Goal: Transaction & Acquisition: Download file/media

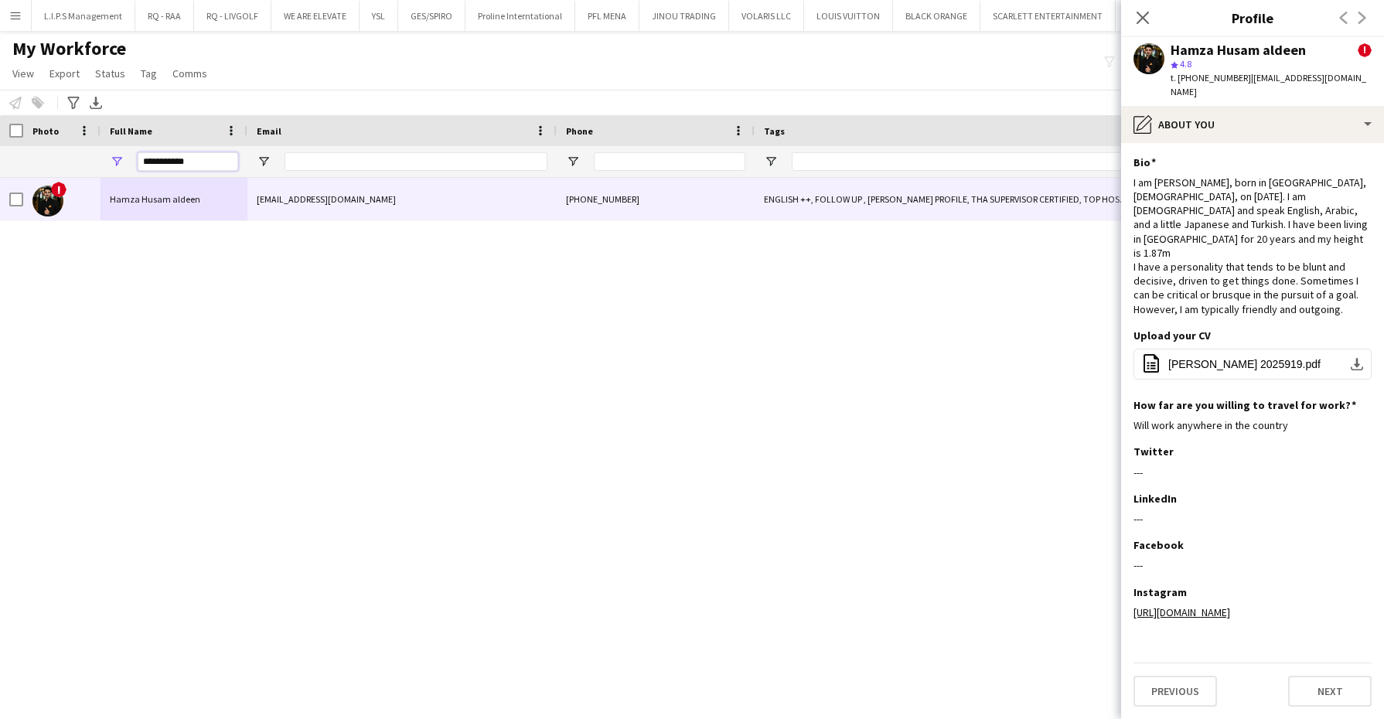
drag, startPoint x: 209, startPoint y: 159, endPoint x: 67, endPoint y: 141, distance: 143.4
click at [67, 141] on div "Workforce Details Full Name Email Phone Tags" at bounding box center [1329, 146] width 2659 height 63
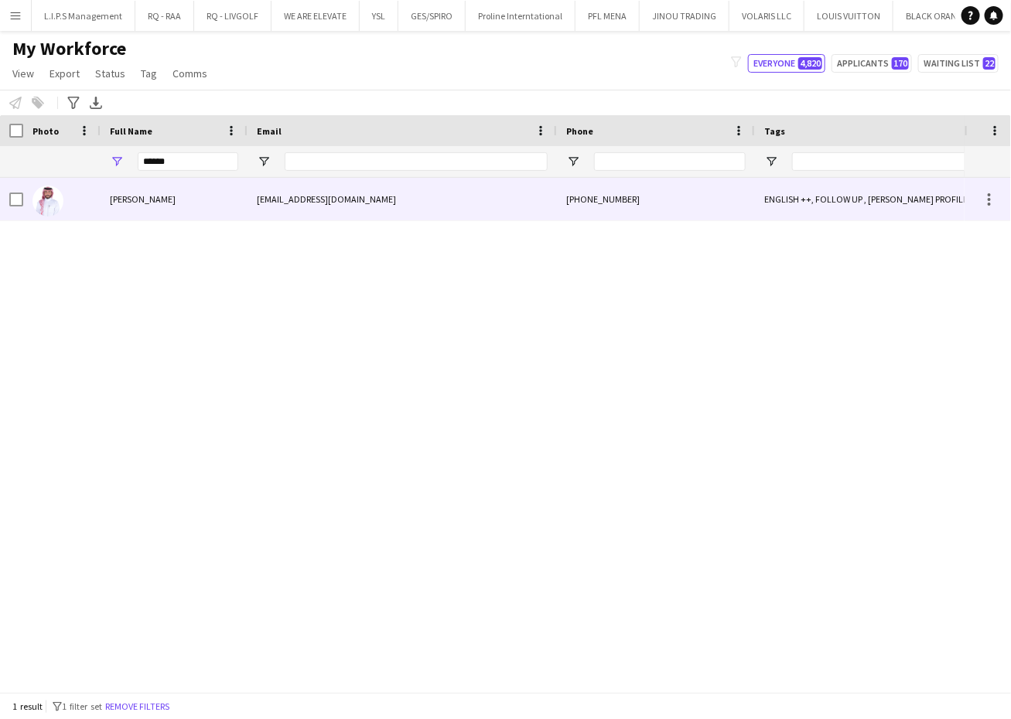
click at [227, 204] on div "[PERSON_NAME]" at bounding box center [174, 199] width 147 height 43
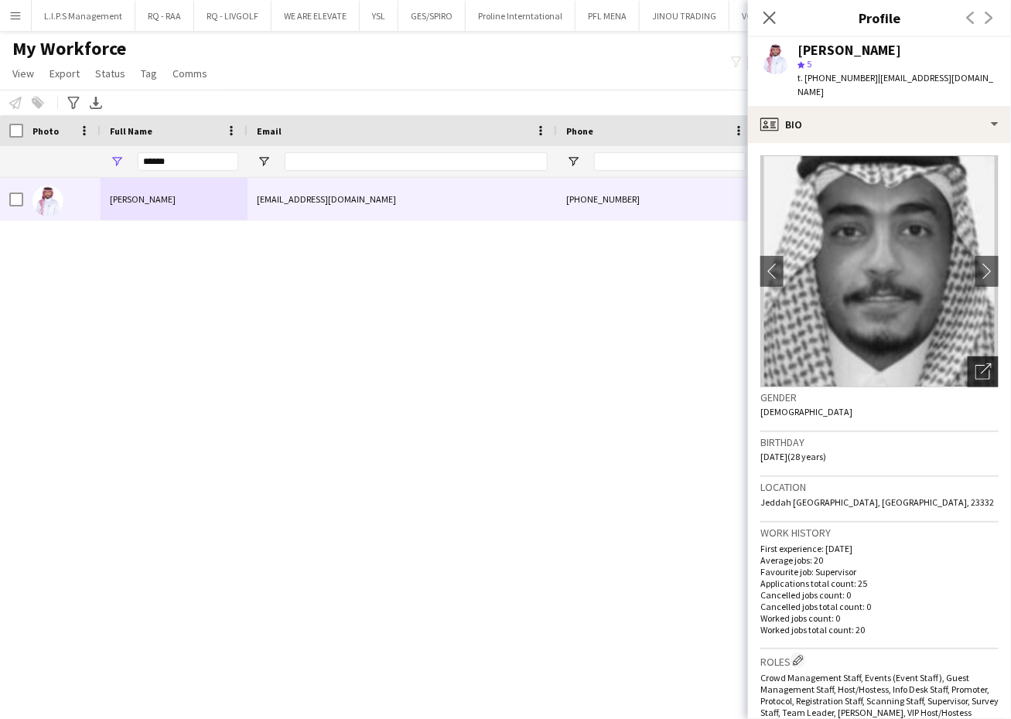
click at [979, 357] on div "Open photos pop-in" at bounding box center [983, 372] width 31 height 31
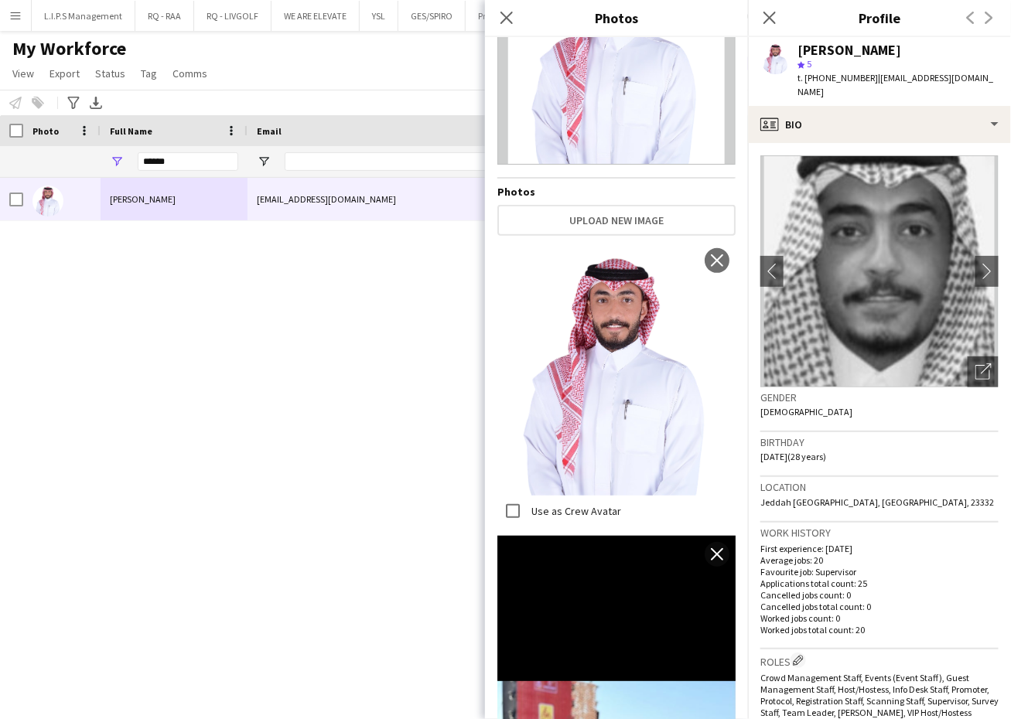
scroll to position [94, 0]
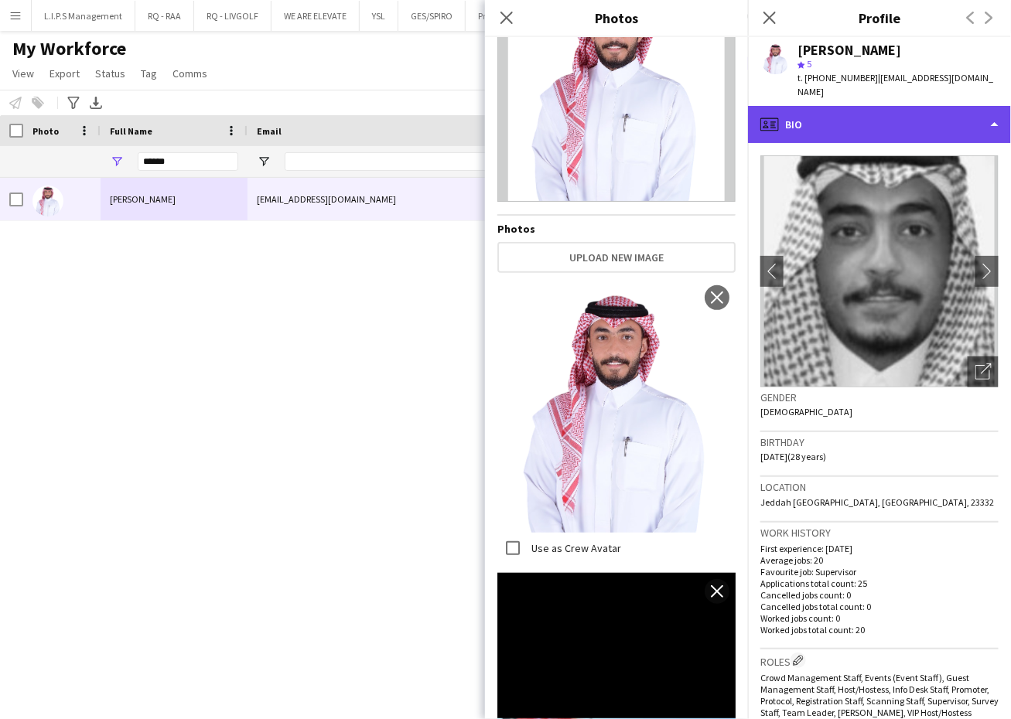
click at [894, 106] on div "profile Bio" at bounding box center [879, 124] width 263 height 37
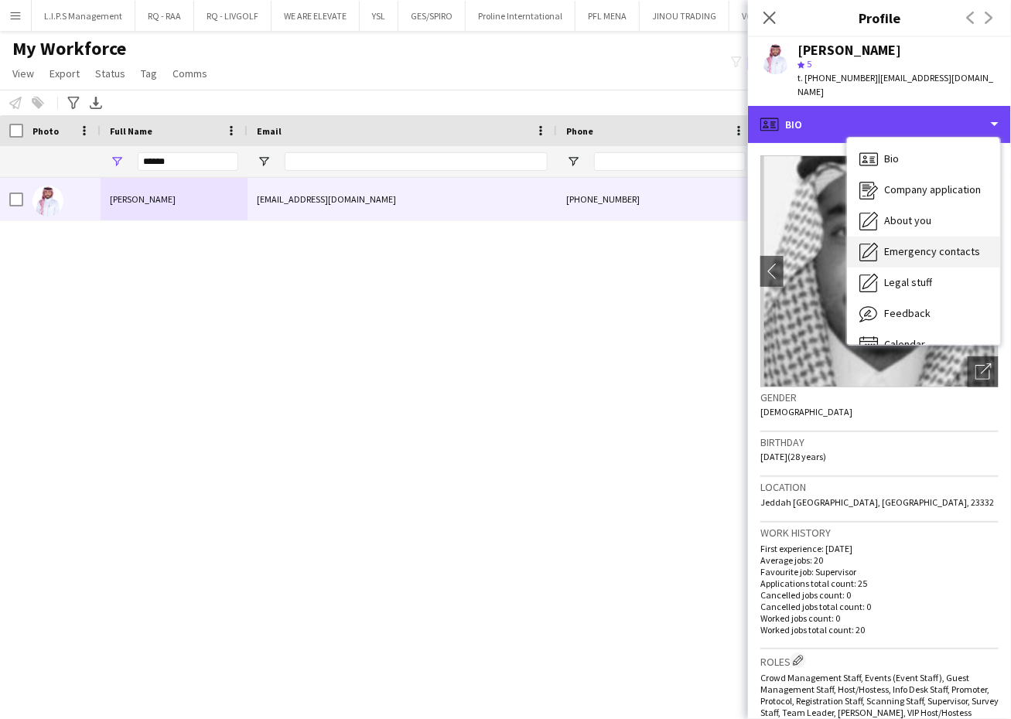
scroll to position [21, 0]
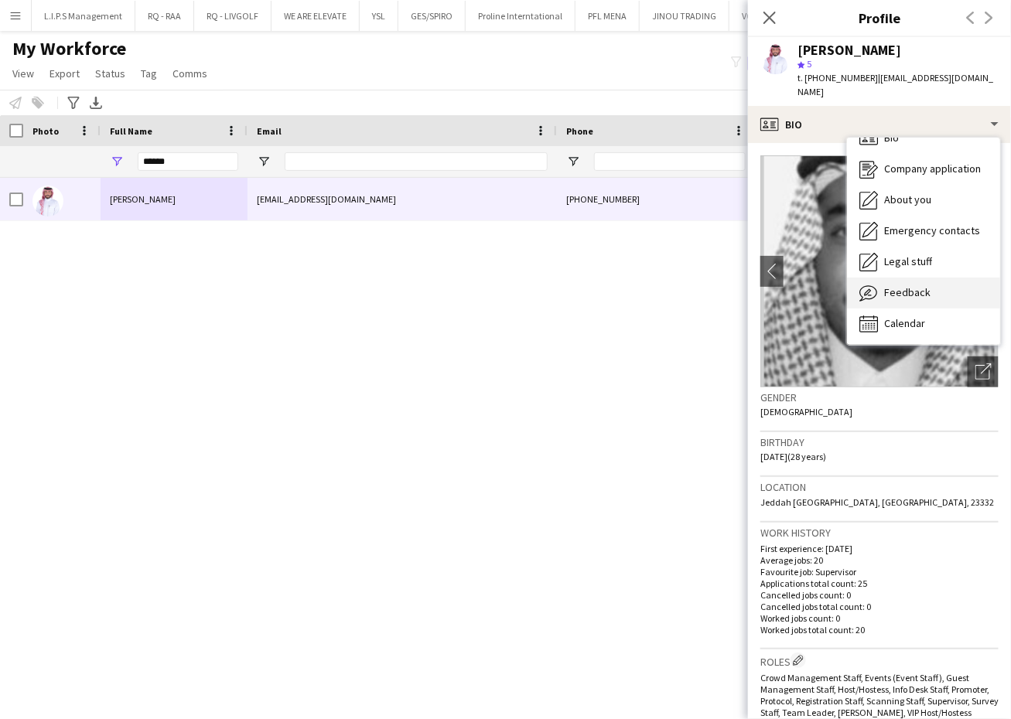
click at [960, 286] on div "Feedback Feedback" at bounding box center [923, 293] width 153 height 31
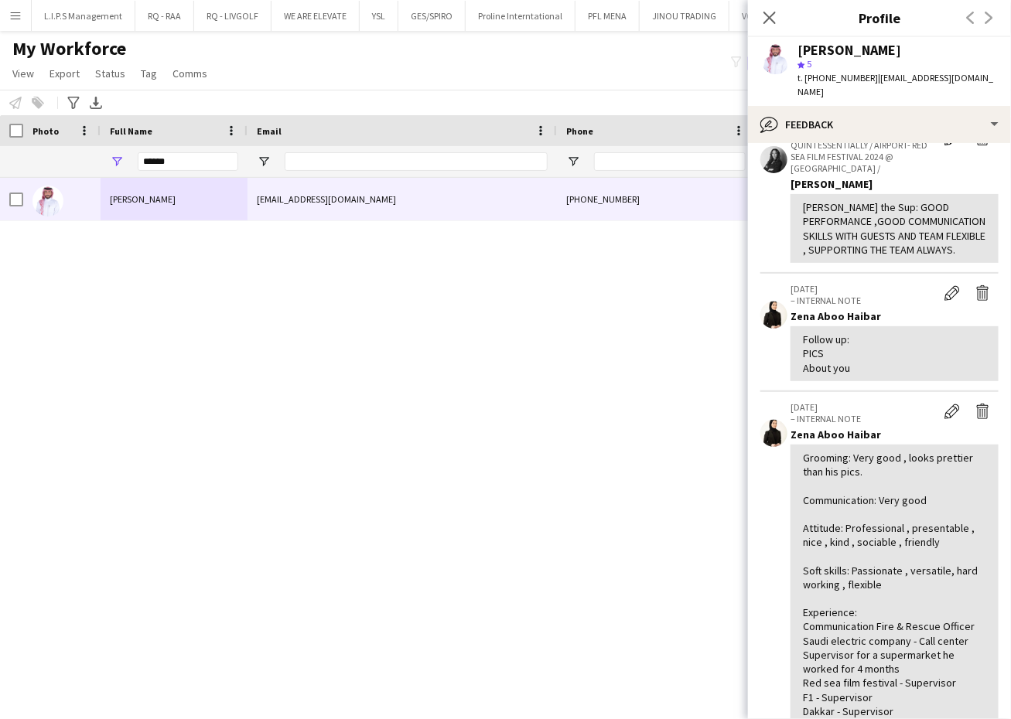
scroll to position [175, 0]
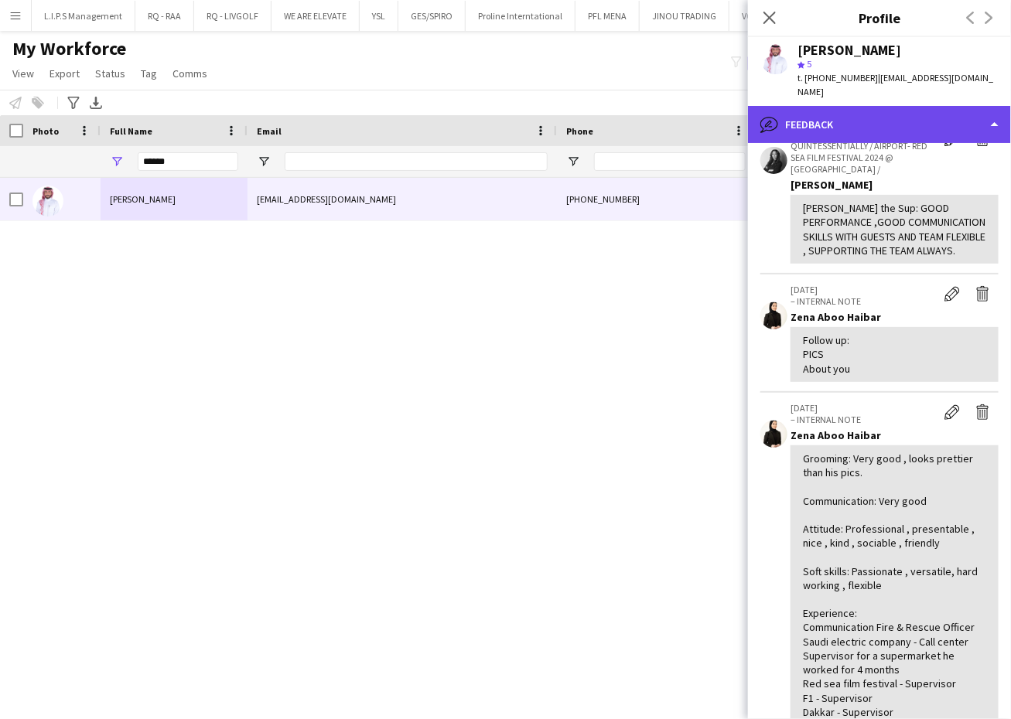
click at [925, 117] on div "bubble-pencil Feedback" at bounding box center [879, 124] width 263 height 37
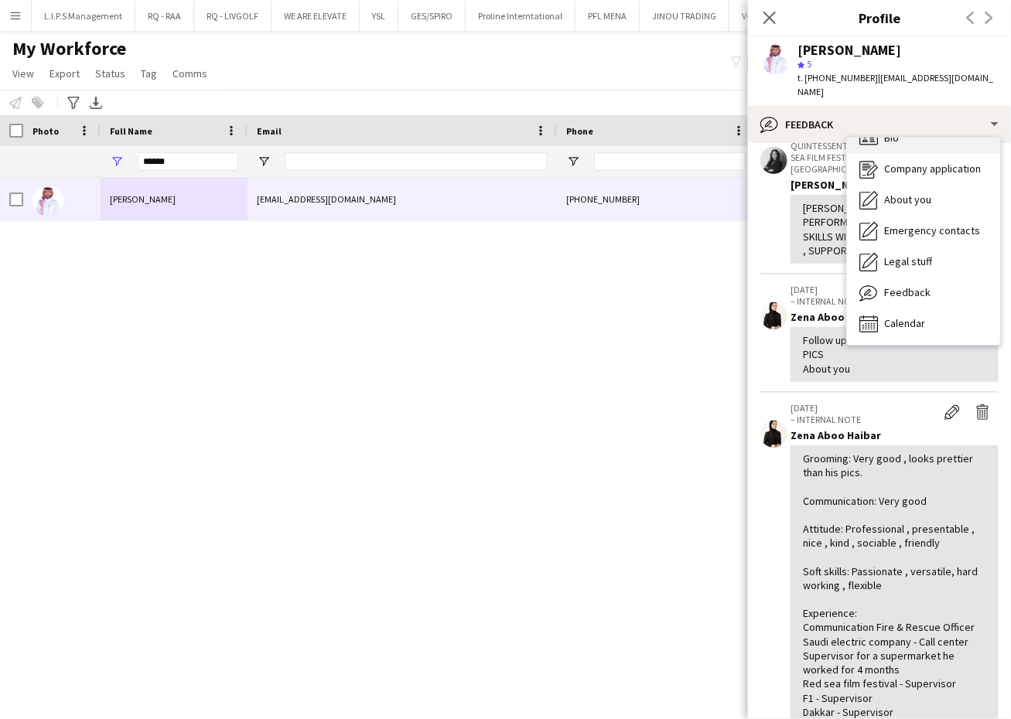
click at [925, 128] on div "Bio Bio" at bounding box center [923, 138] width 153 height 31
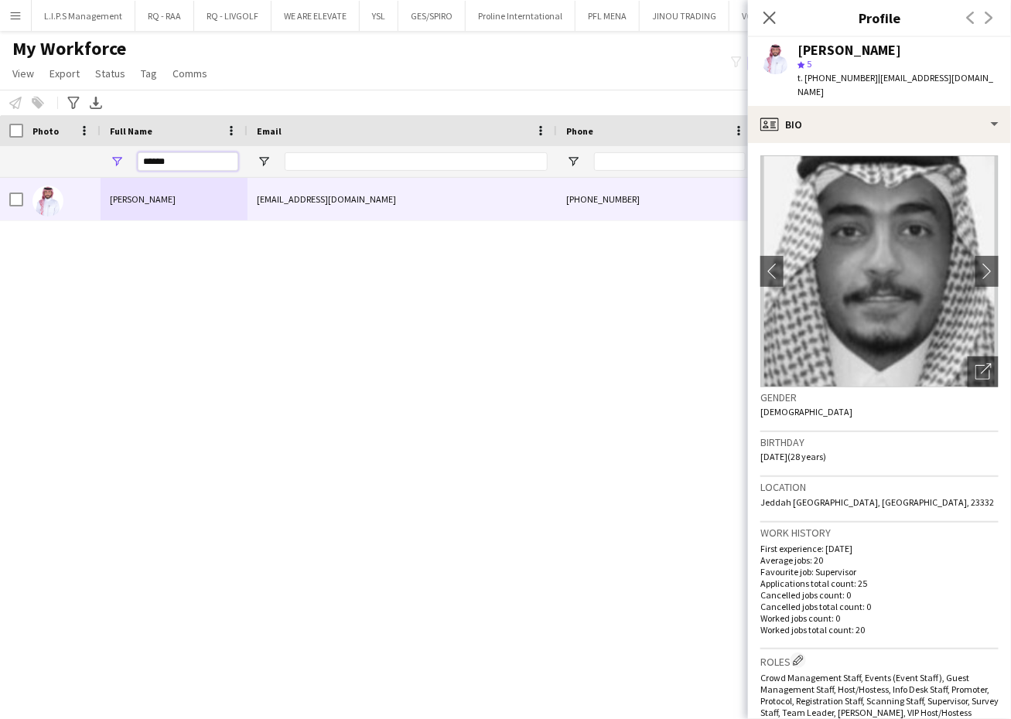
drag, startPoint x: 213, startPoint y: 161, endPoint x: 38, endPoint y: 122, distance: 179.8
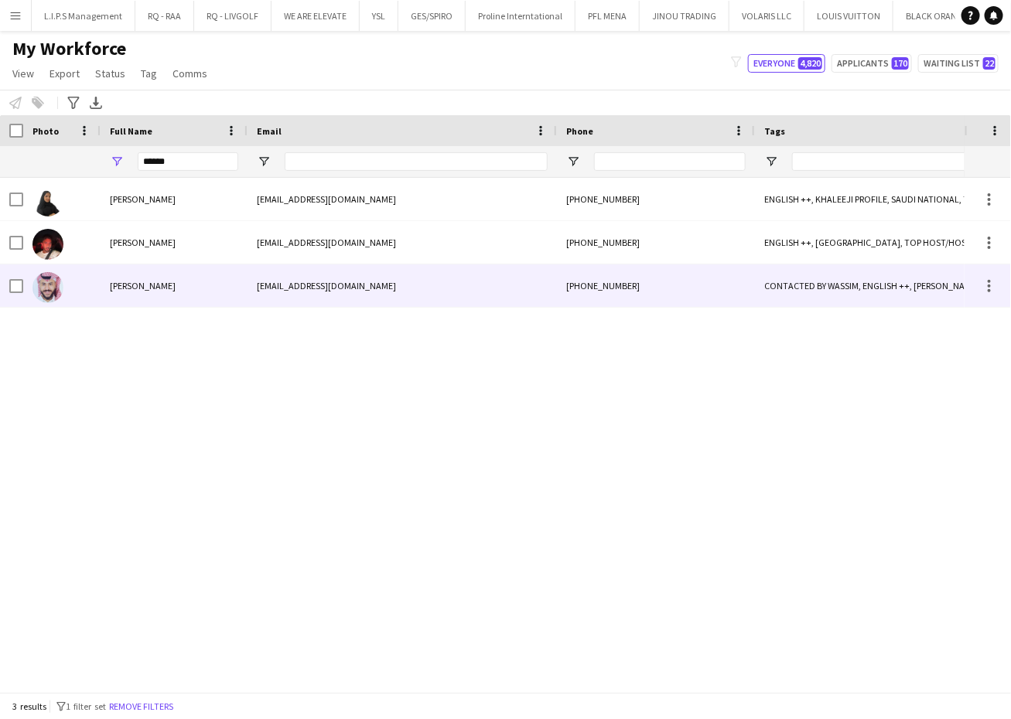
click at [273, 287] on div "[EMAIL_ADDRESS][DOMAIN_NAME]" at bounding box center [401, 286] width 309 height 43
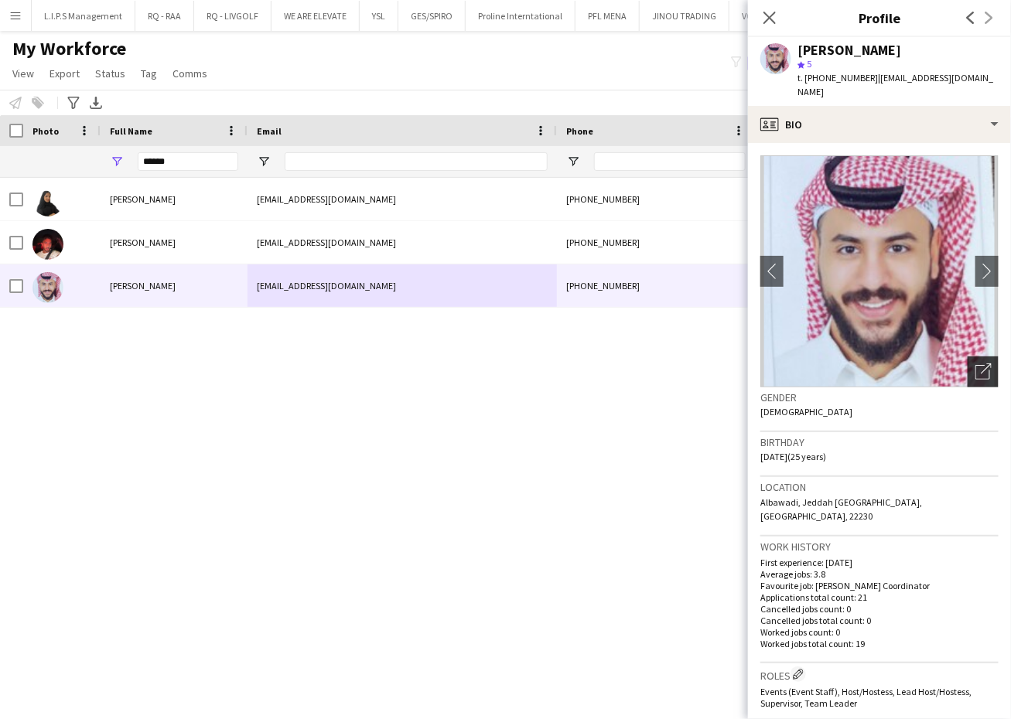
click at [968, 366] on div "Open photos pop-in" at bounding box center [983, 372] width 31 height 31
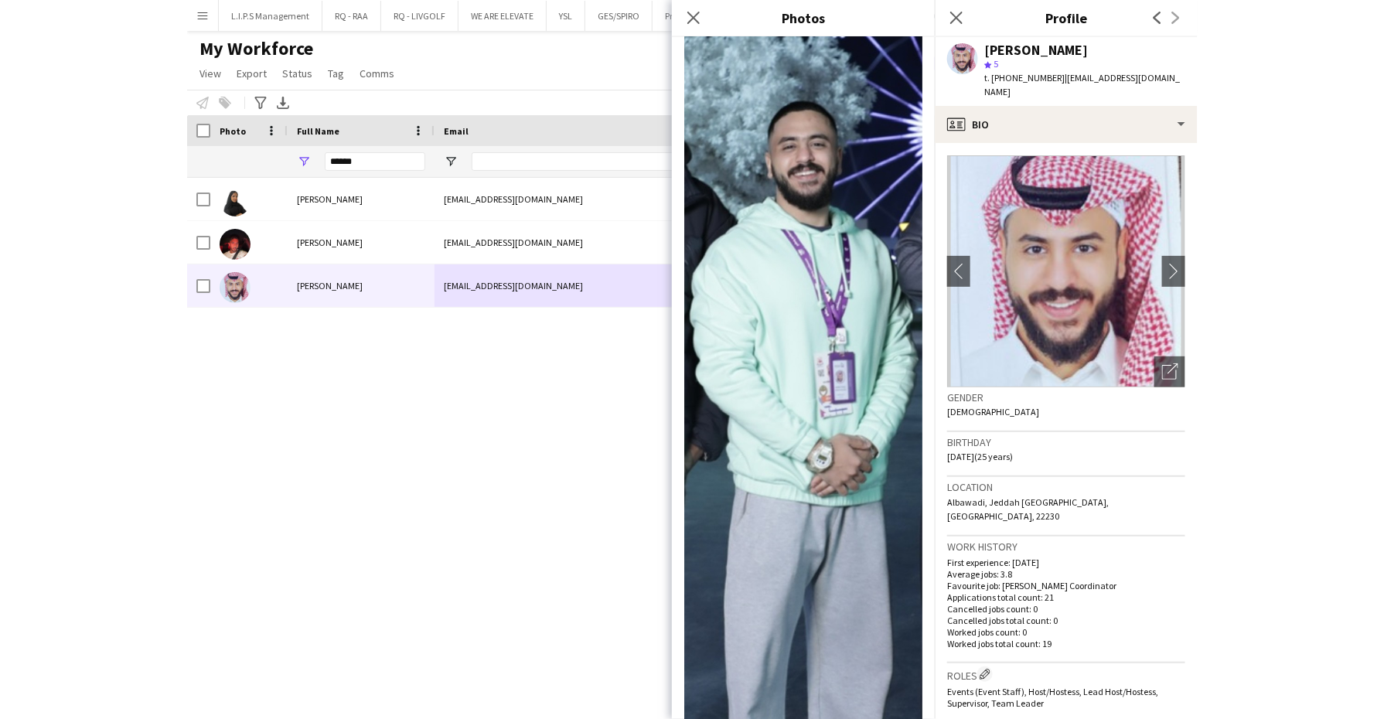
scroll to position [3242, 0]
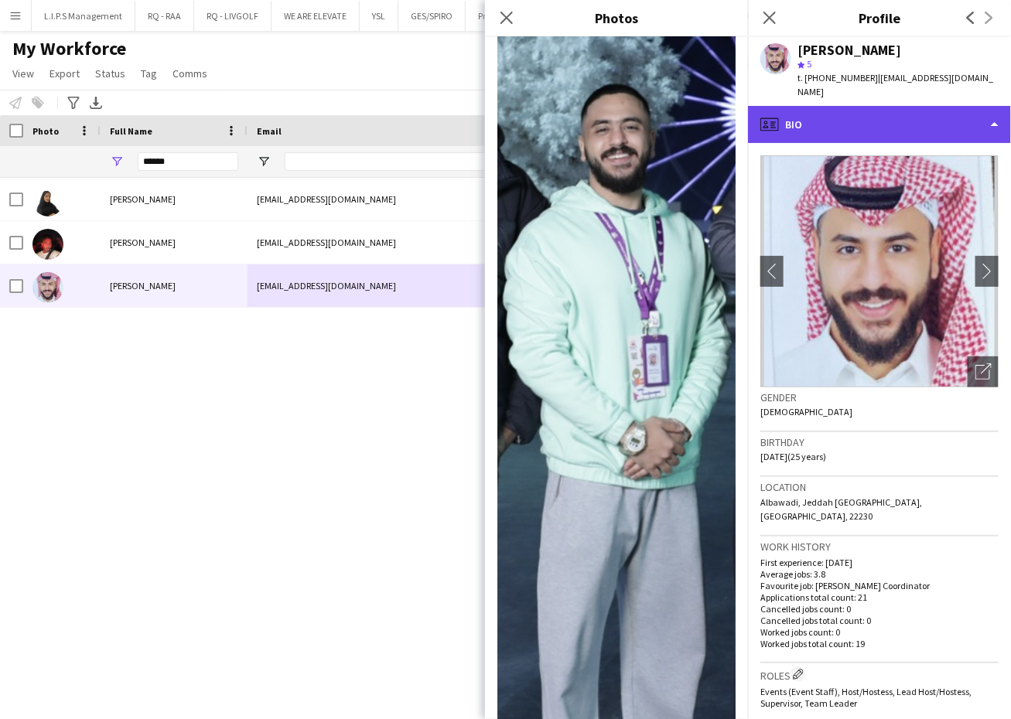
click at [945, 106] on div "profile Bio" at bounding box center [879, 124] width 263 height 37
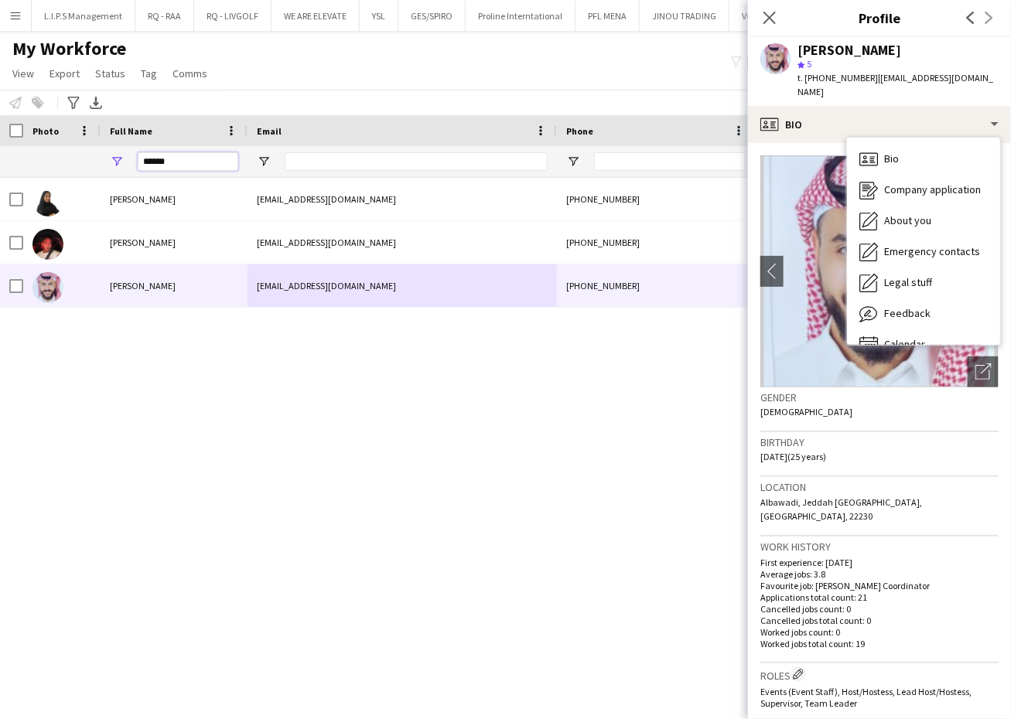
click at [210, 170] on input "******" at bounding box center [188, 161] width 101 height 19
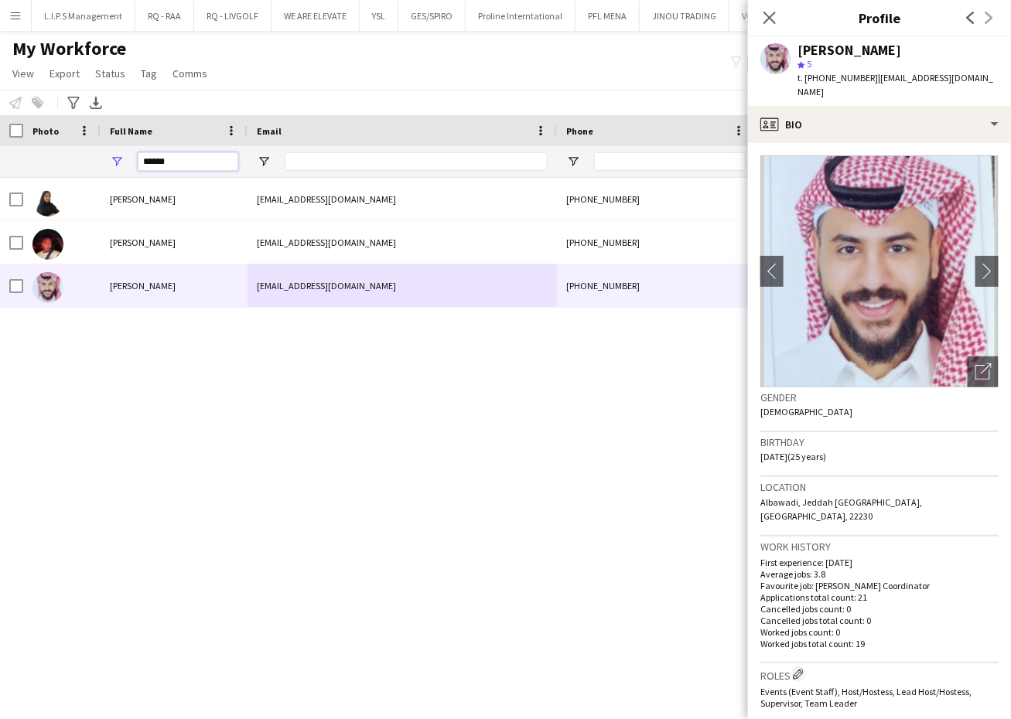
click at [210, 170] on input "******" at bounding box center [188, 161] width 101 height 19
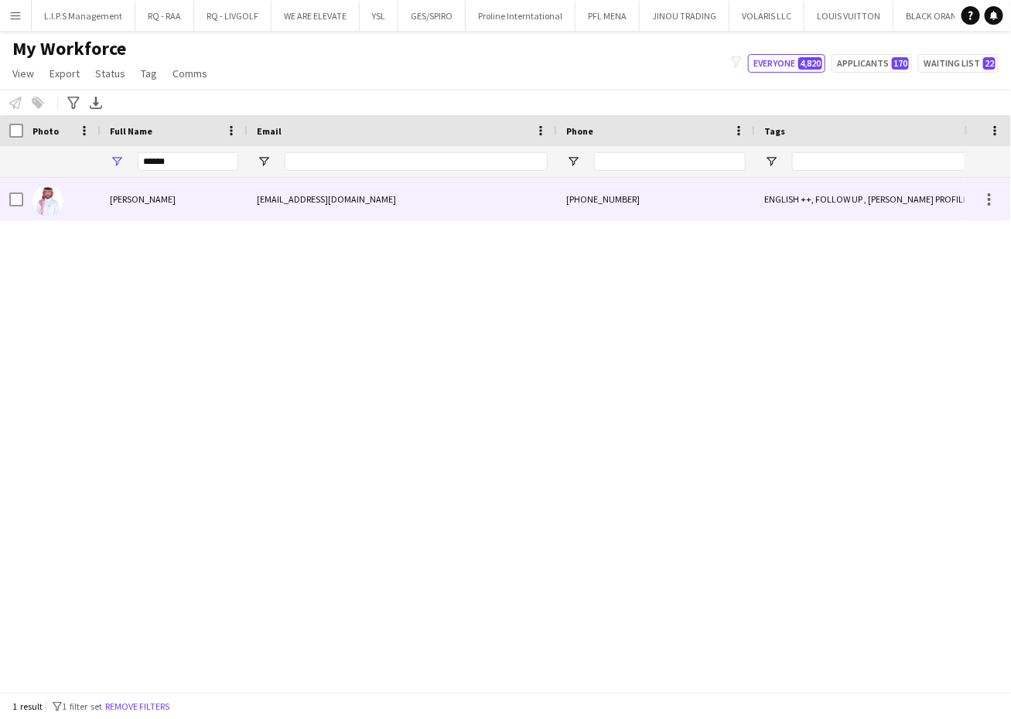
click at [236, 202] on div "[PERSON_NAME]" at bounding box center [174, 199] width 147 height 43
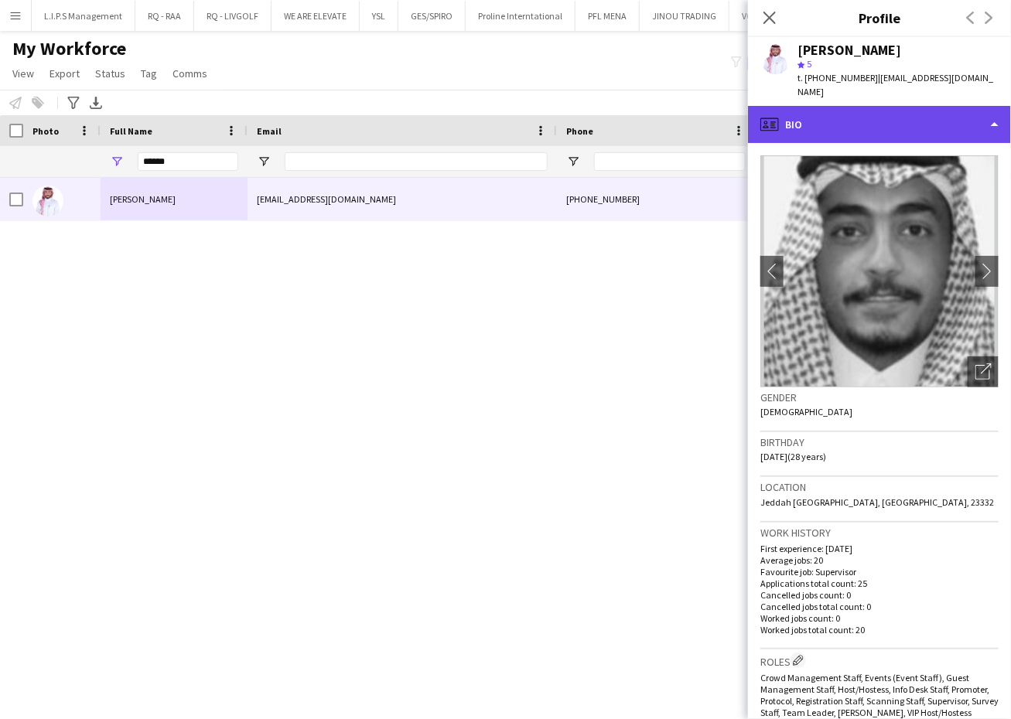
click at [912, 127] on div "profile Bio" at bounding box center [879, 124] width 263 height 37
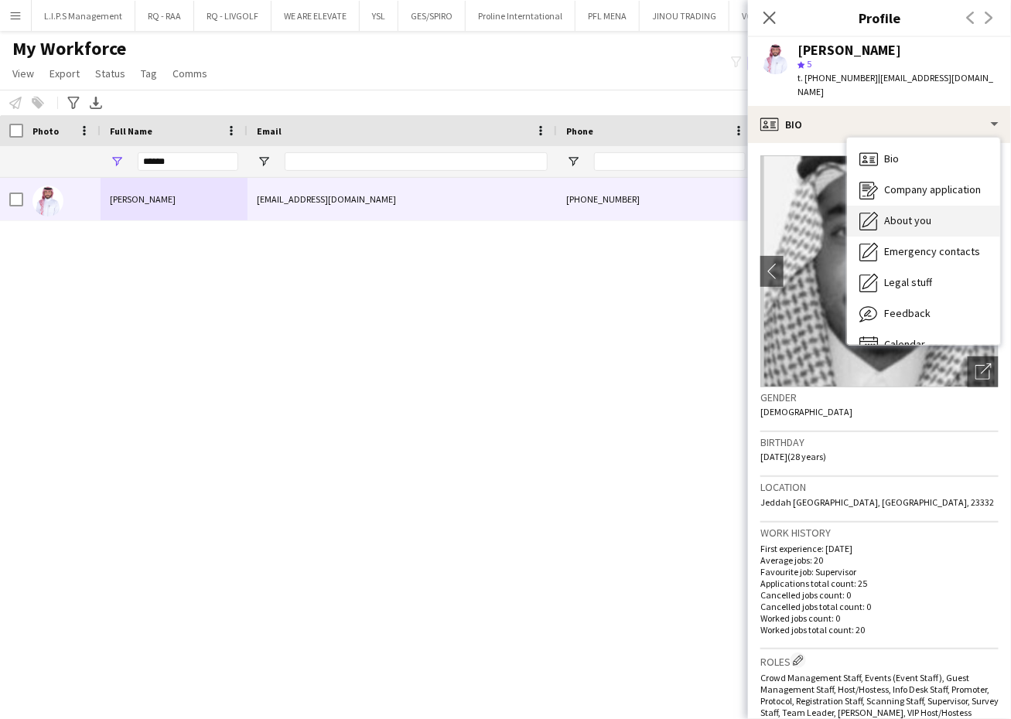
click at [920, 213] on span "About you" at bounding box center [907, 220] width 47 height 14
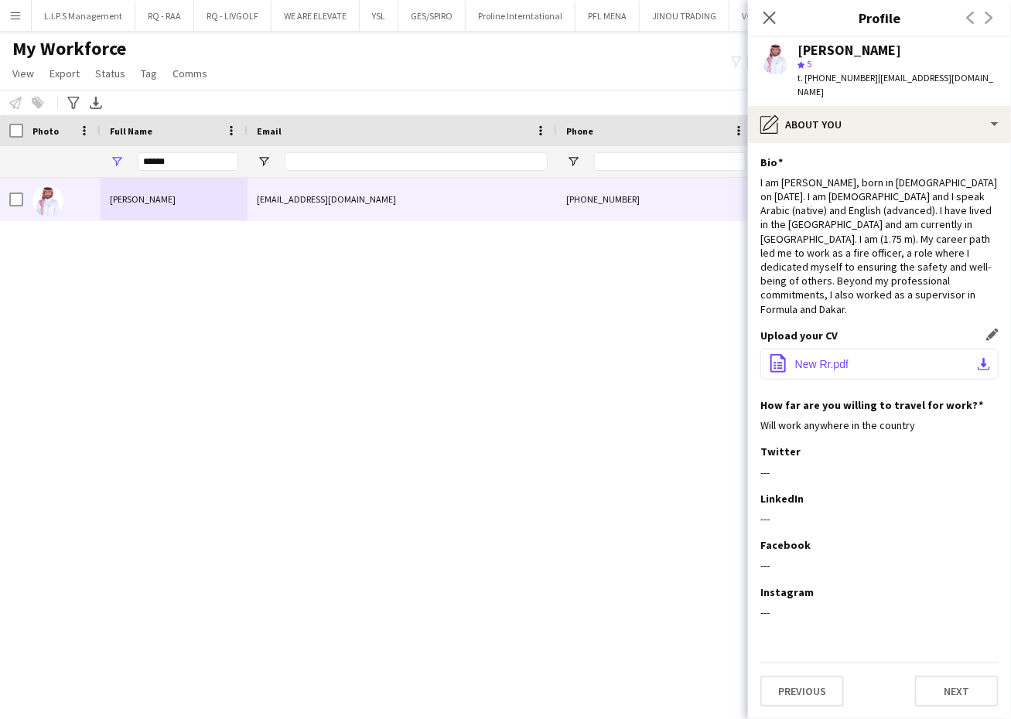
click at [852, 349] on button "office-file-sheet New Rr.pdf download-bottom" at bounding box center [879, 364] width 238 height 31
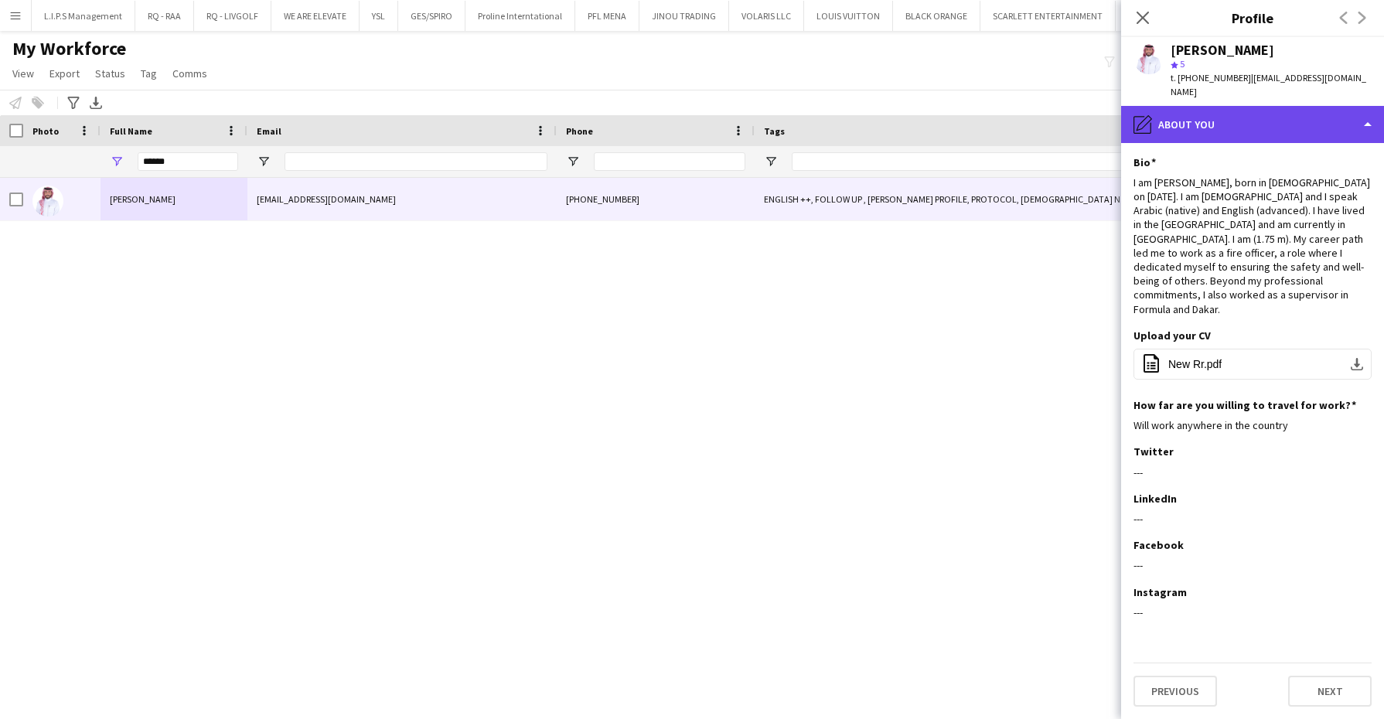
click at [1286, 109] on div "pencil4 About you" at bounding box center [1252, 124] width 263 height 37
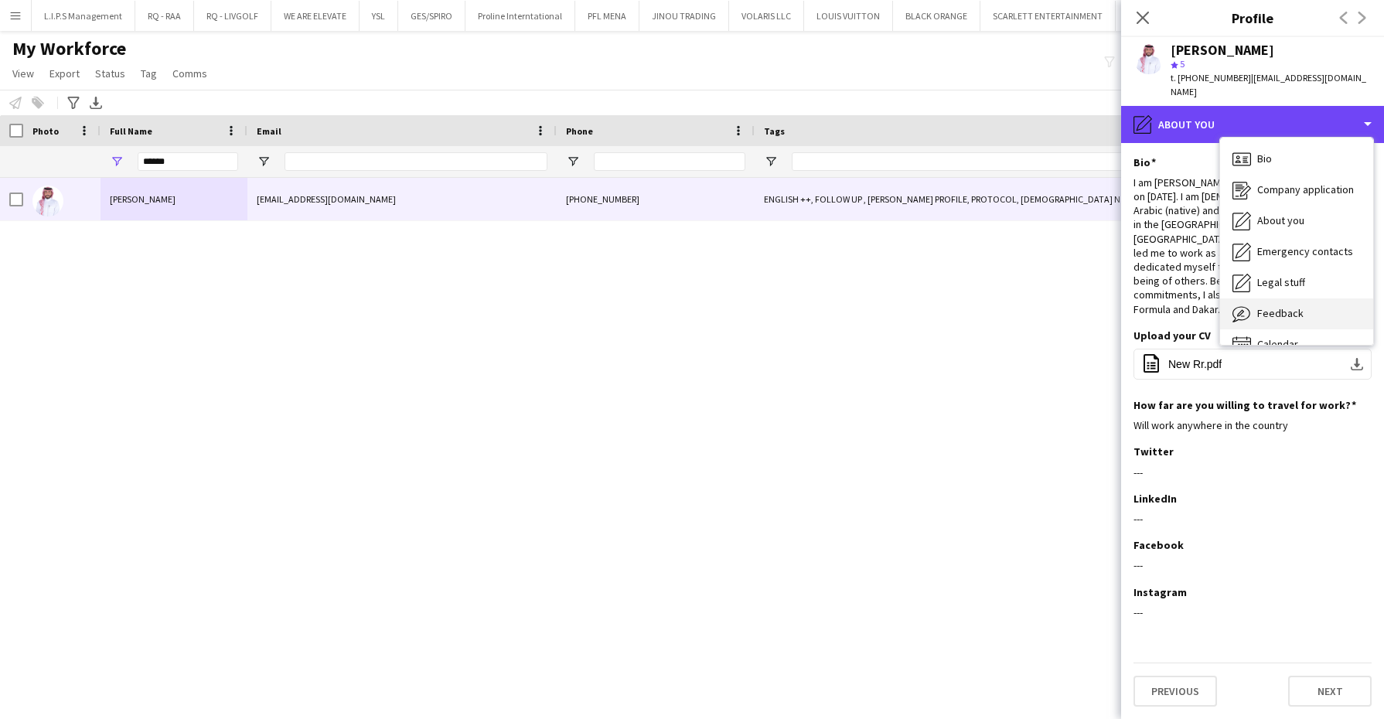
scroll to position [21, 0]
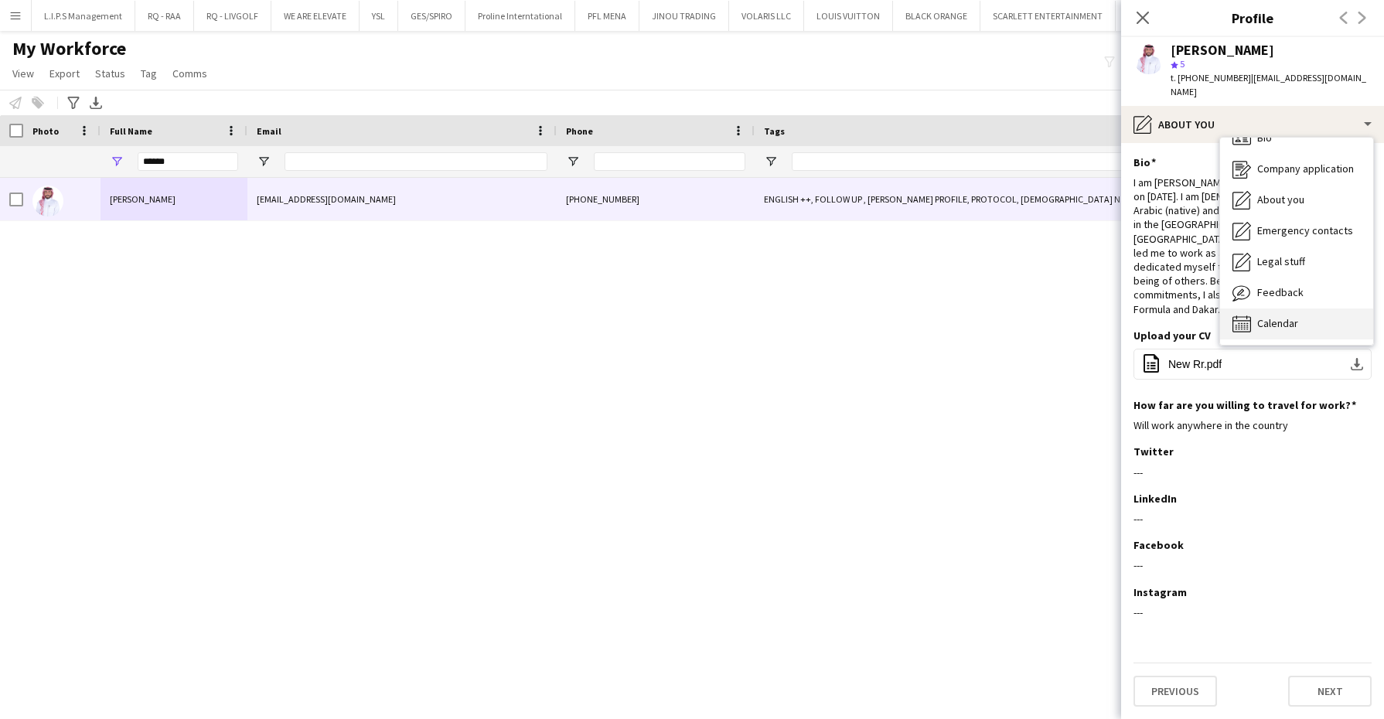
click at [1298, 309] on div "Calendar Calendar" at bounding box center [1296, 324] width 153 height 31
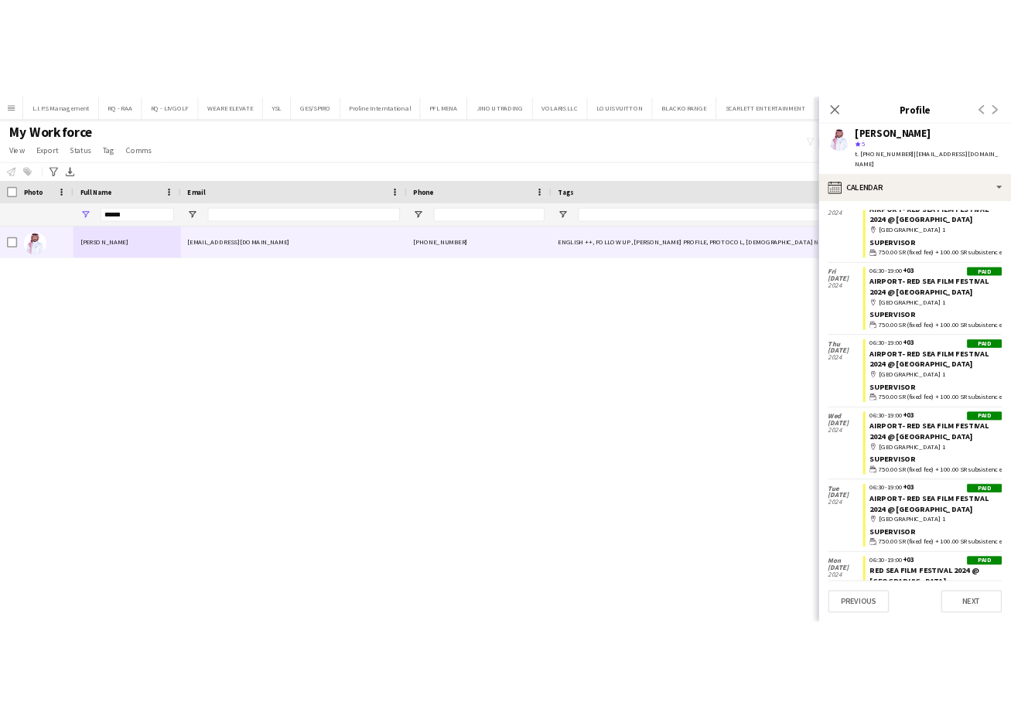
scroll to position [1037, 0]
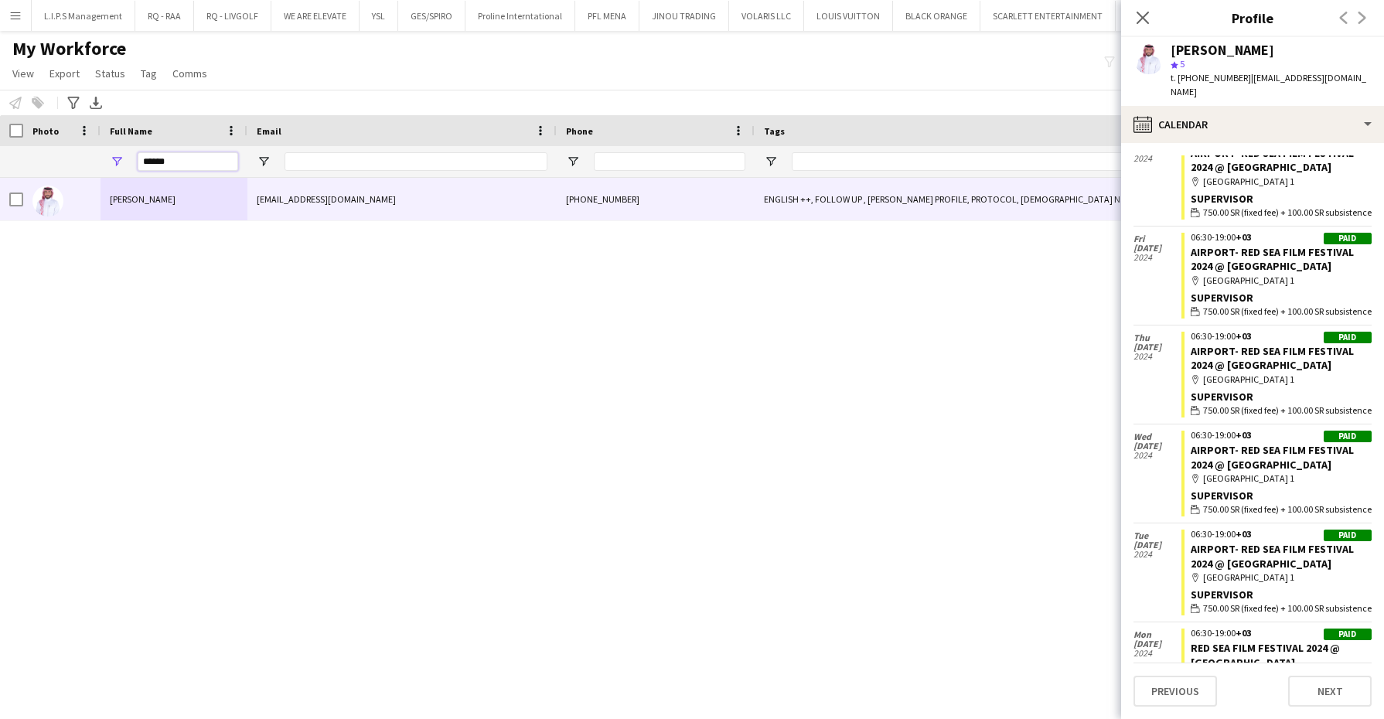
drag, startPoint x: 210, startPoint y: 163, endPoint x: 70, endPoint y: 130, distance: 143.1
click at [70, 130] on div "Workforce Details Full Name Email Phone Tags" at bounding box center [1329, 146] width 2659 height 63
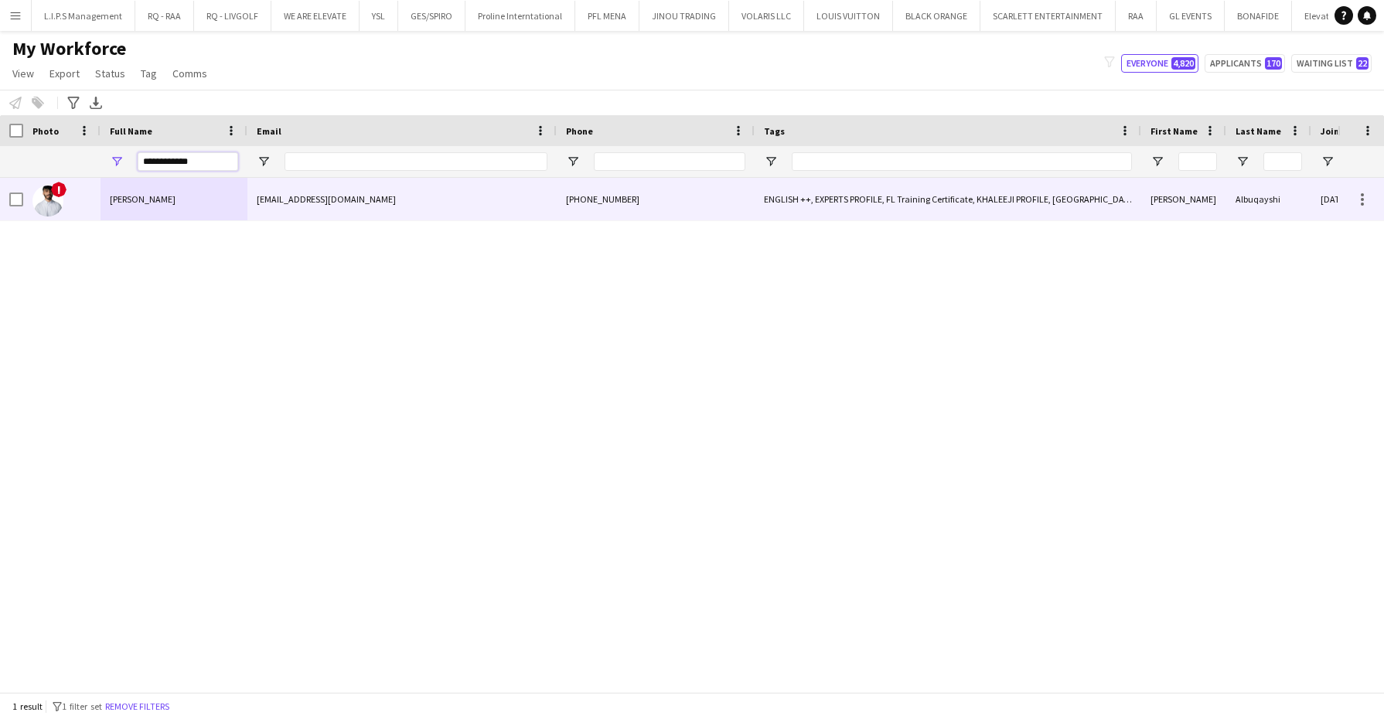
type input "**********"
click at [90, 186] on div "!" at bounding box center [61, 199] width 77 height 43
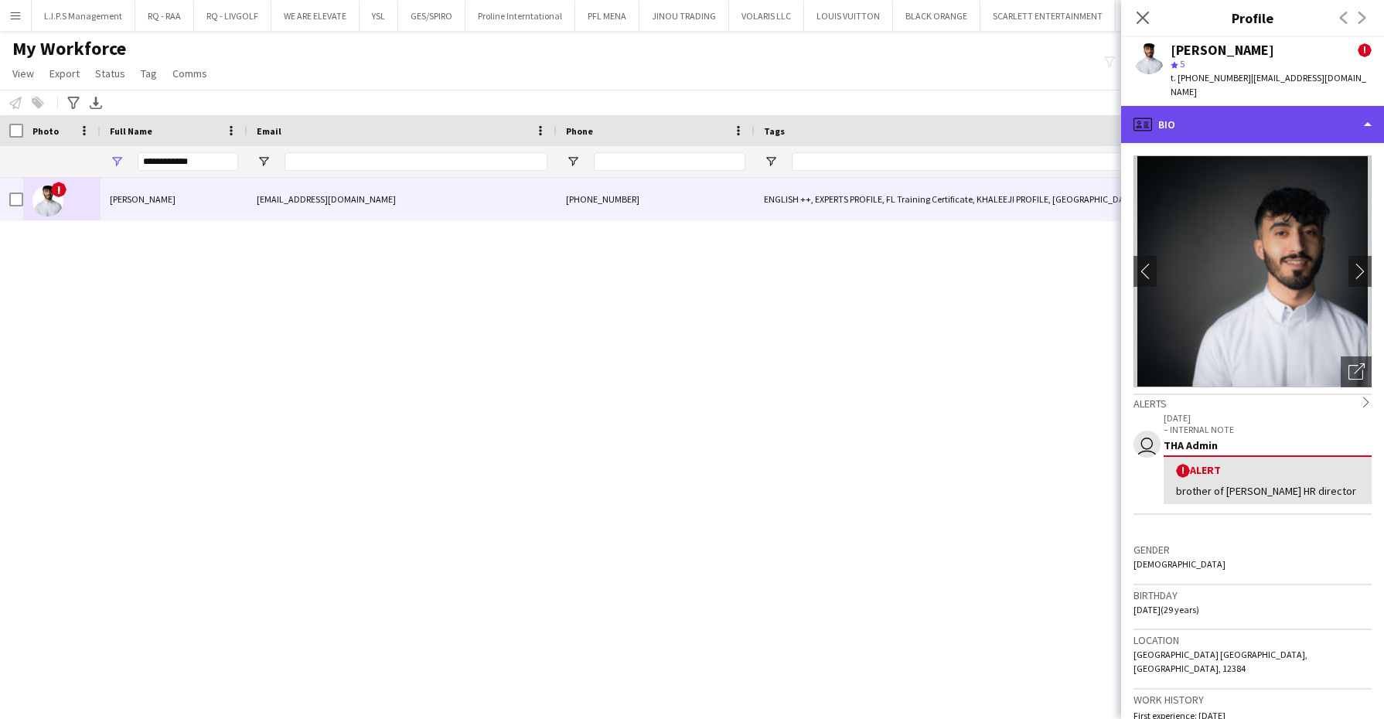
click at [1224, 106] on div "profile Bio" at bounding box center [1252, 124] width 263 height 37
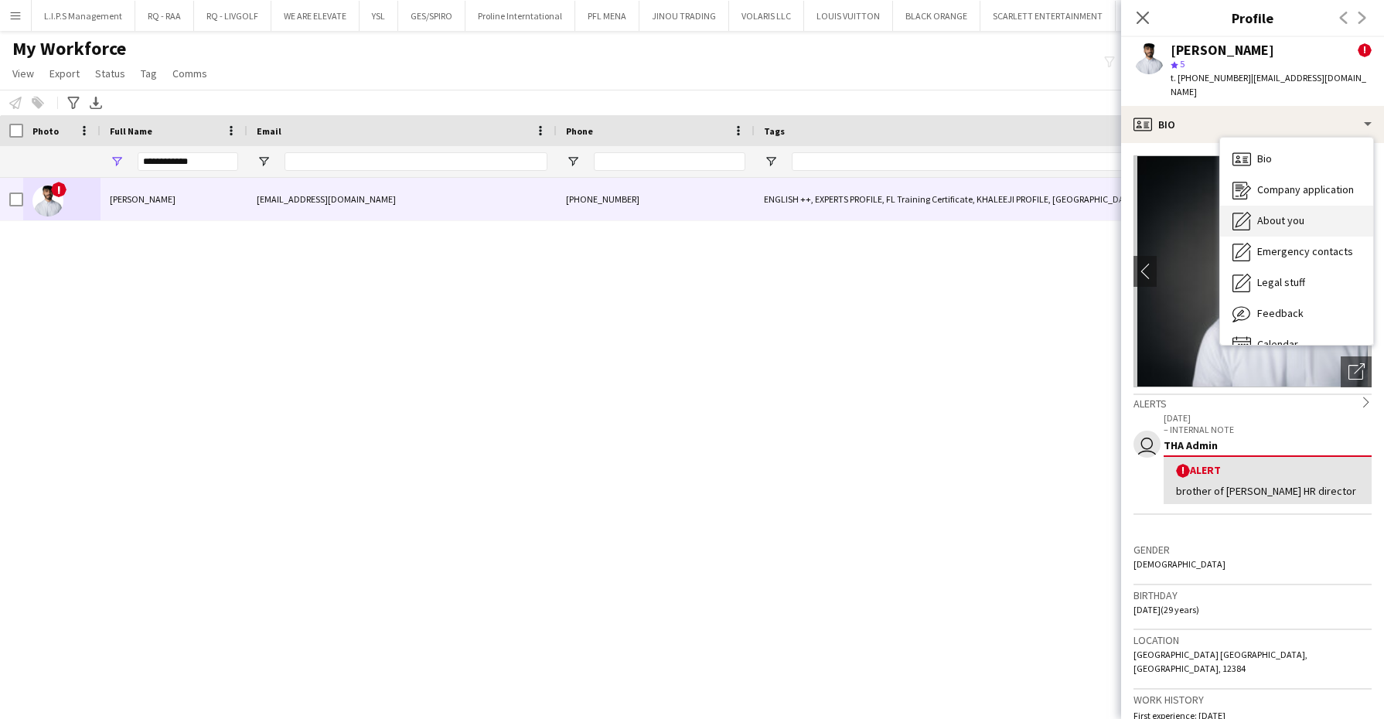
click at [1250, 212] on icon "About you" at bounding box center [1242, 221] width 19 height 19
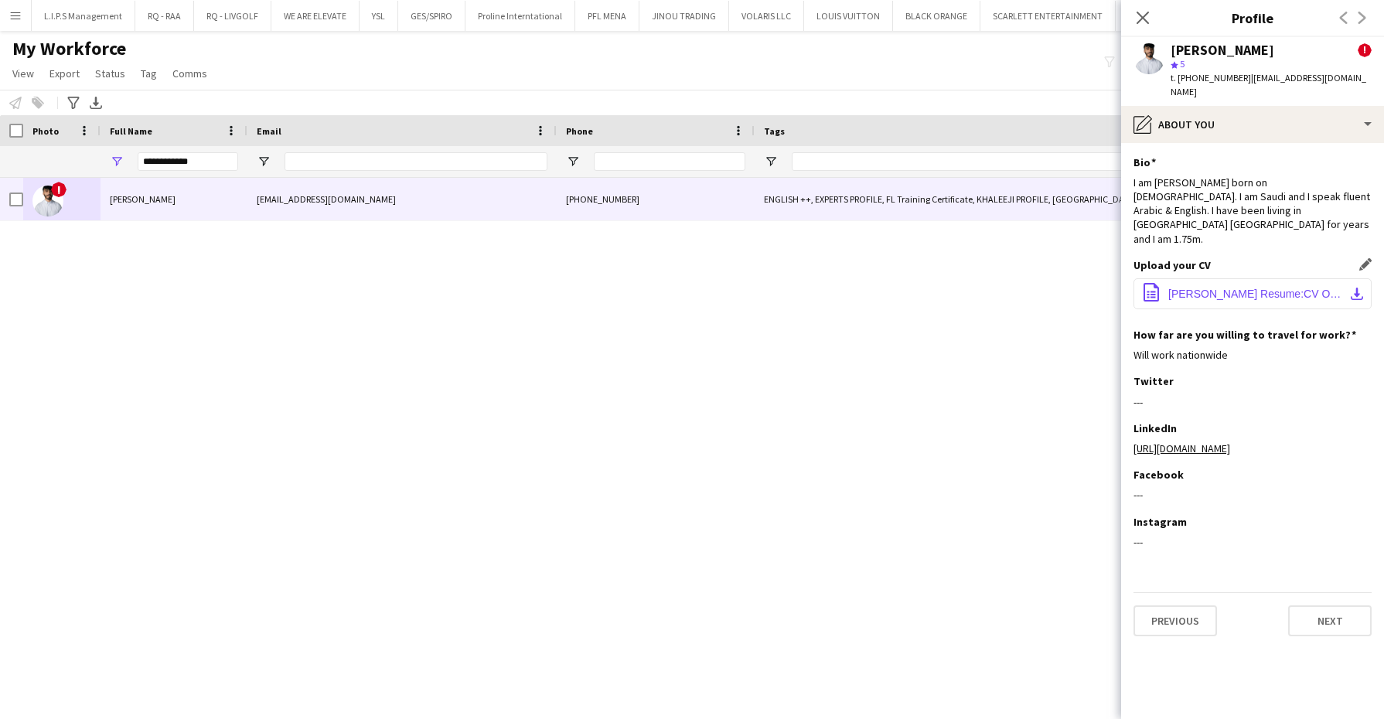
click at [1230, 288] on span "[PERSON_NAME] Resume:CV OCT.pdf" at bounding box center [1256, 294] width 175 height 12
